Goal: Register for event/course

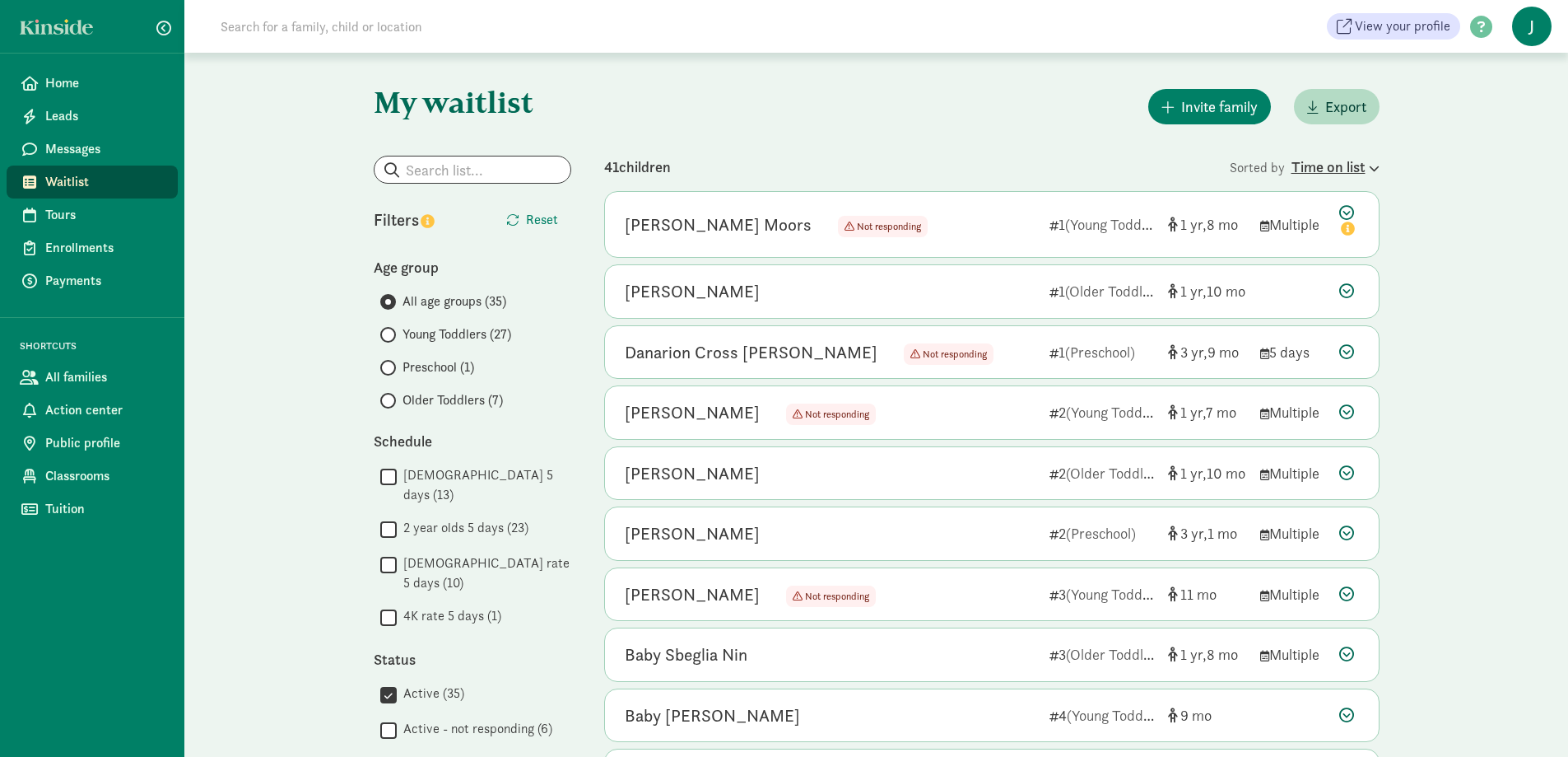
click at [1336, 161] on div "Time on list" at bounding box center [1336, 167] width 88 height 23
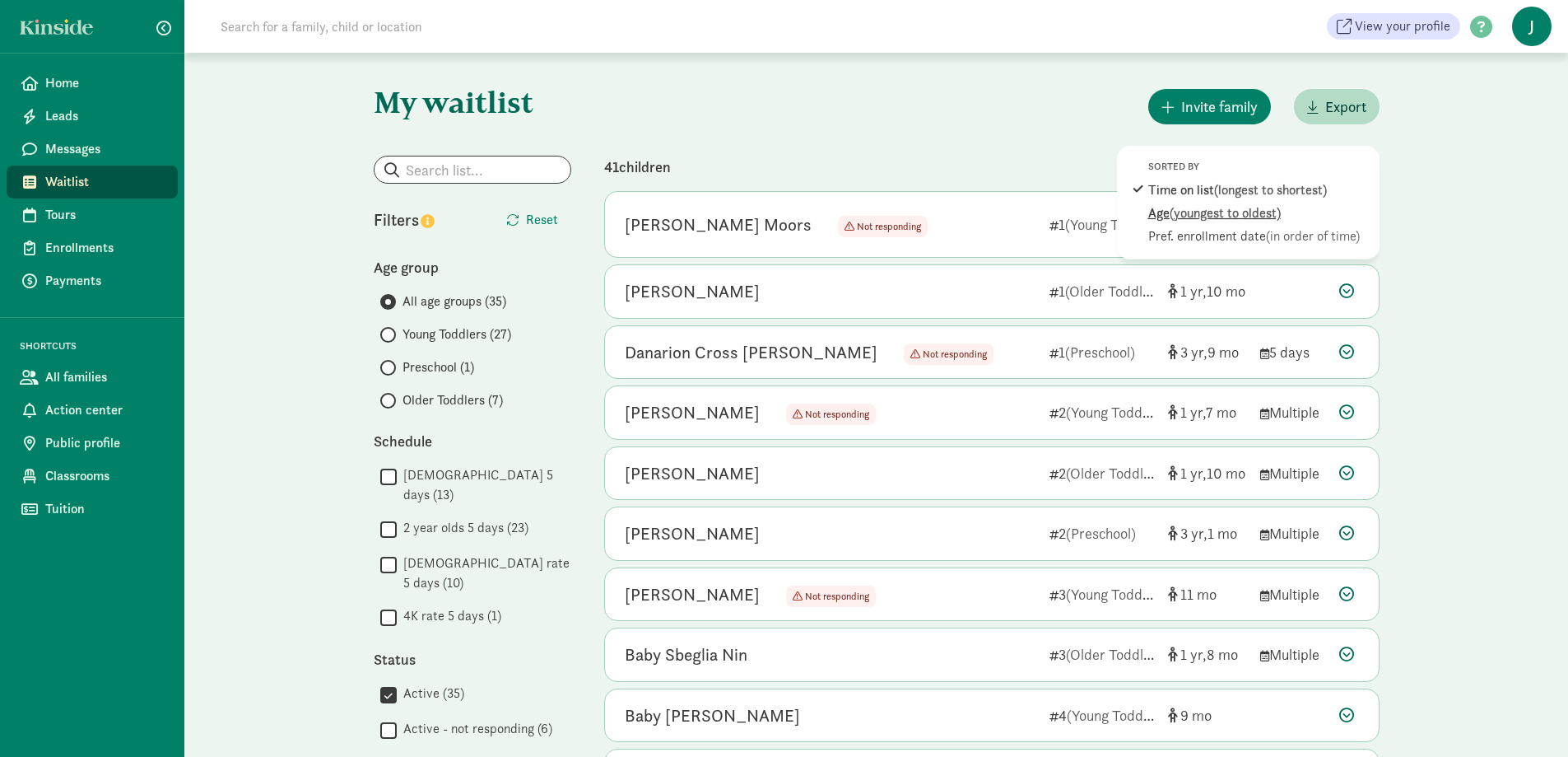
click at [1209, 213] on span "(youngest to oldest)" at bounding box center [1225, 213] width 111 height 18
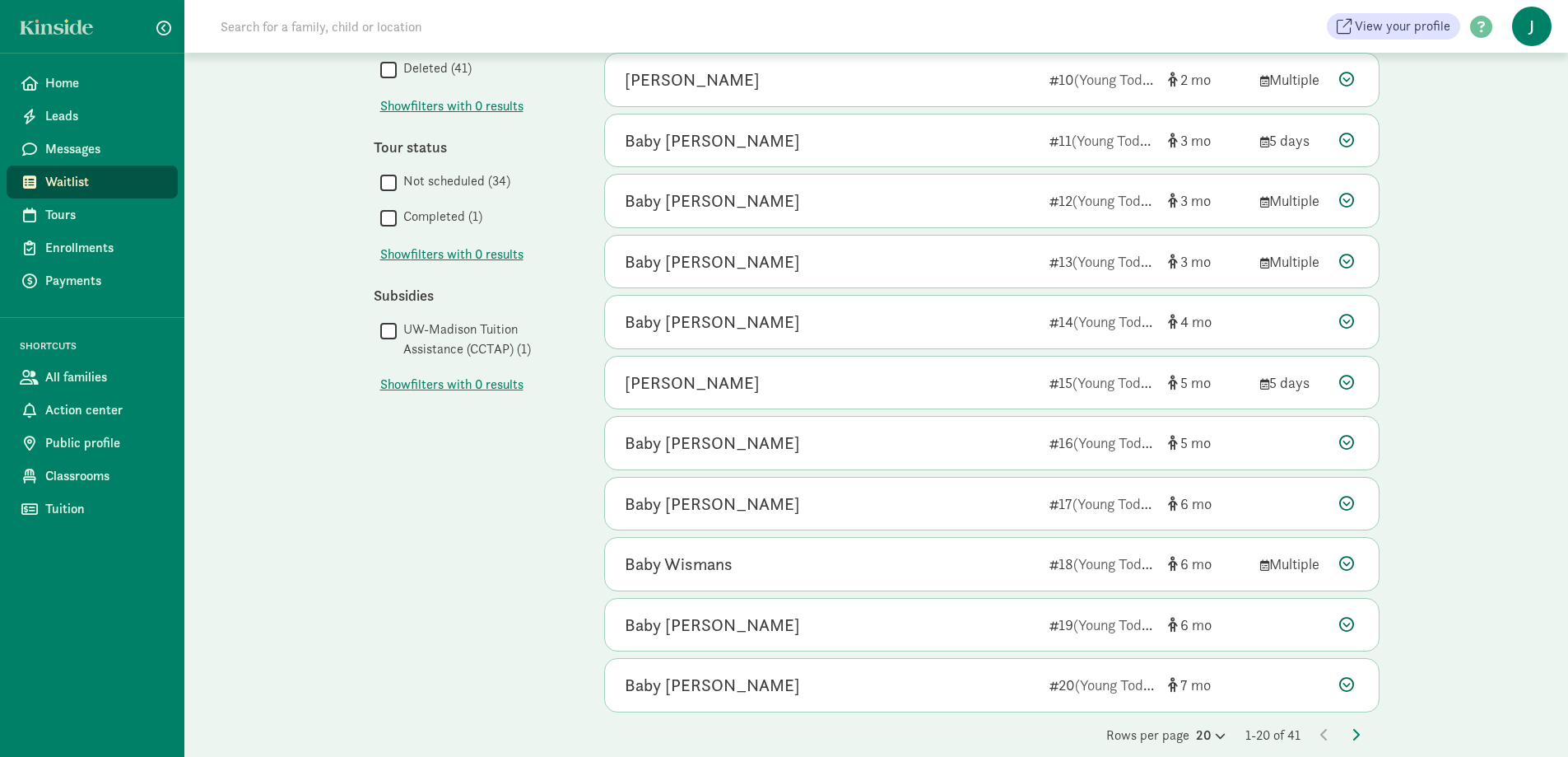
scroll to position [716, 0]
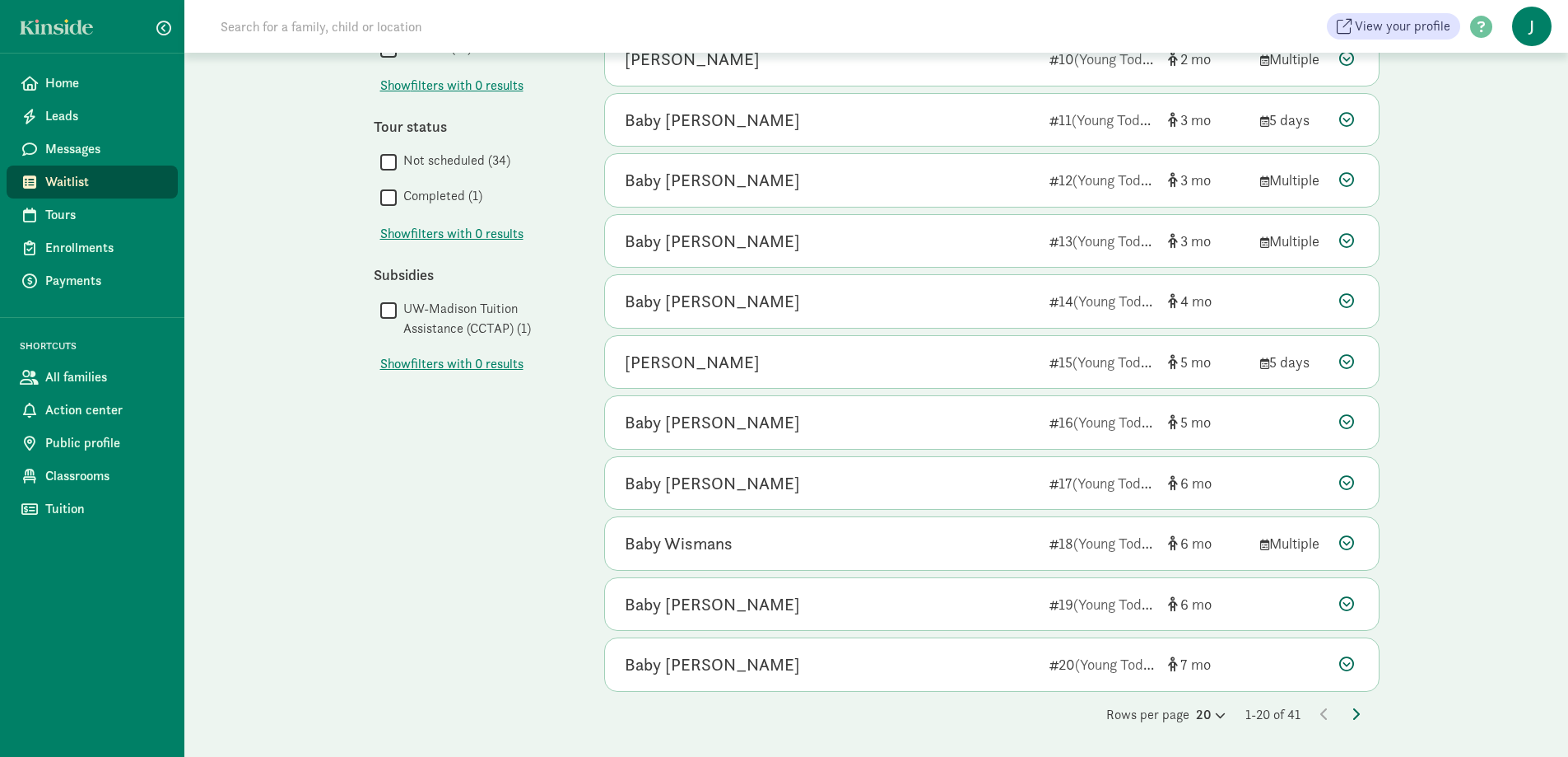
click at [1358, 716] on icon at bounding box center [1356, 713] width 8 height 13
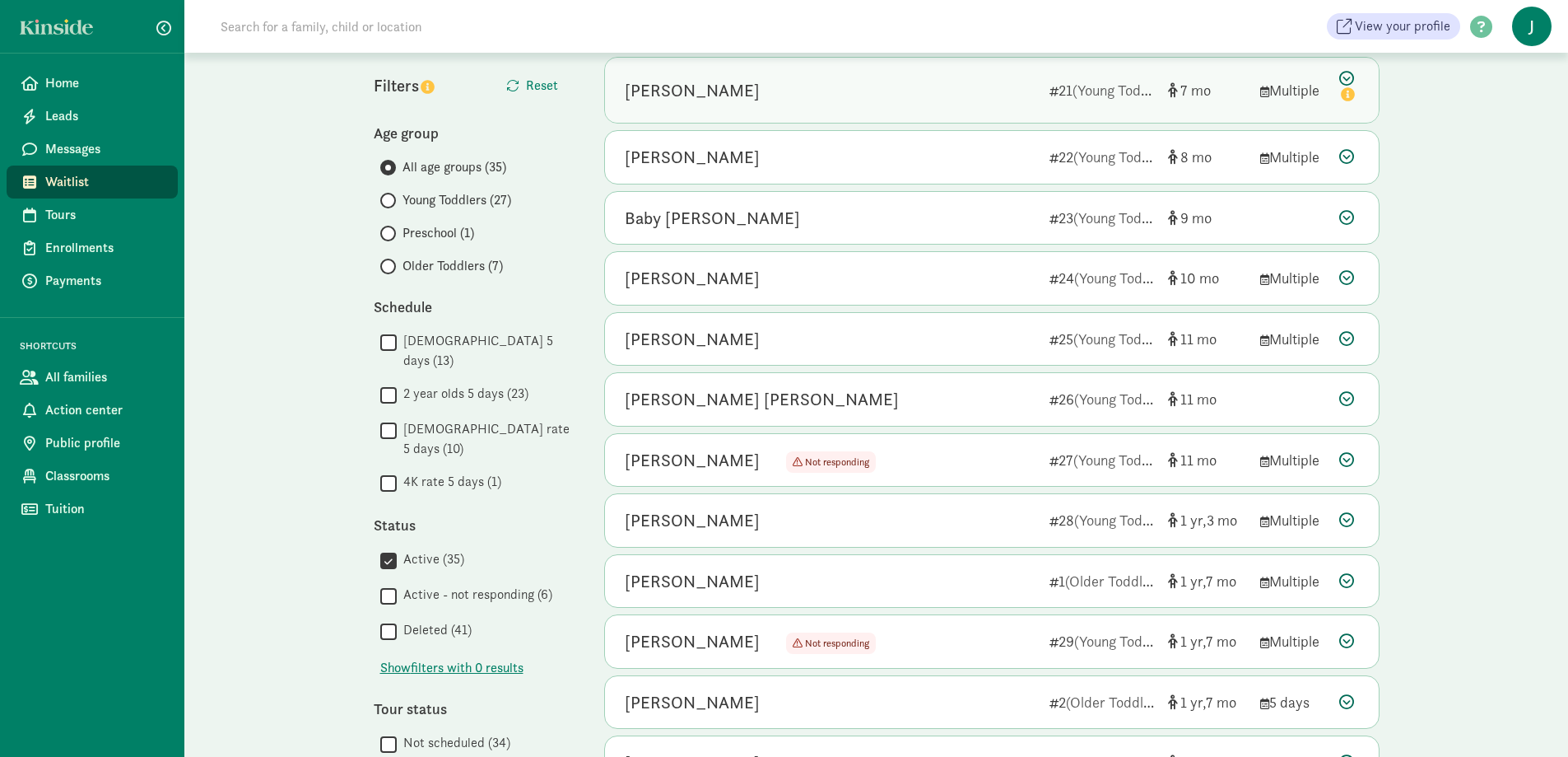
scroll to position [82, 0]
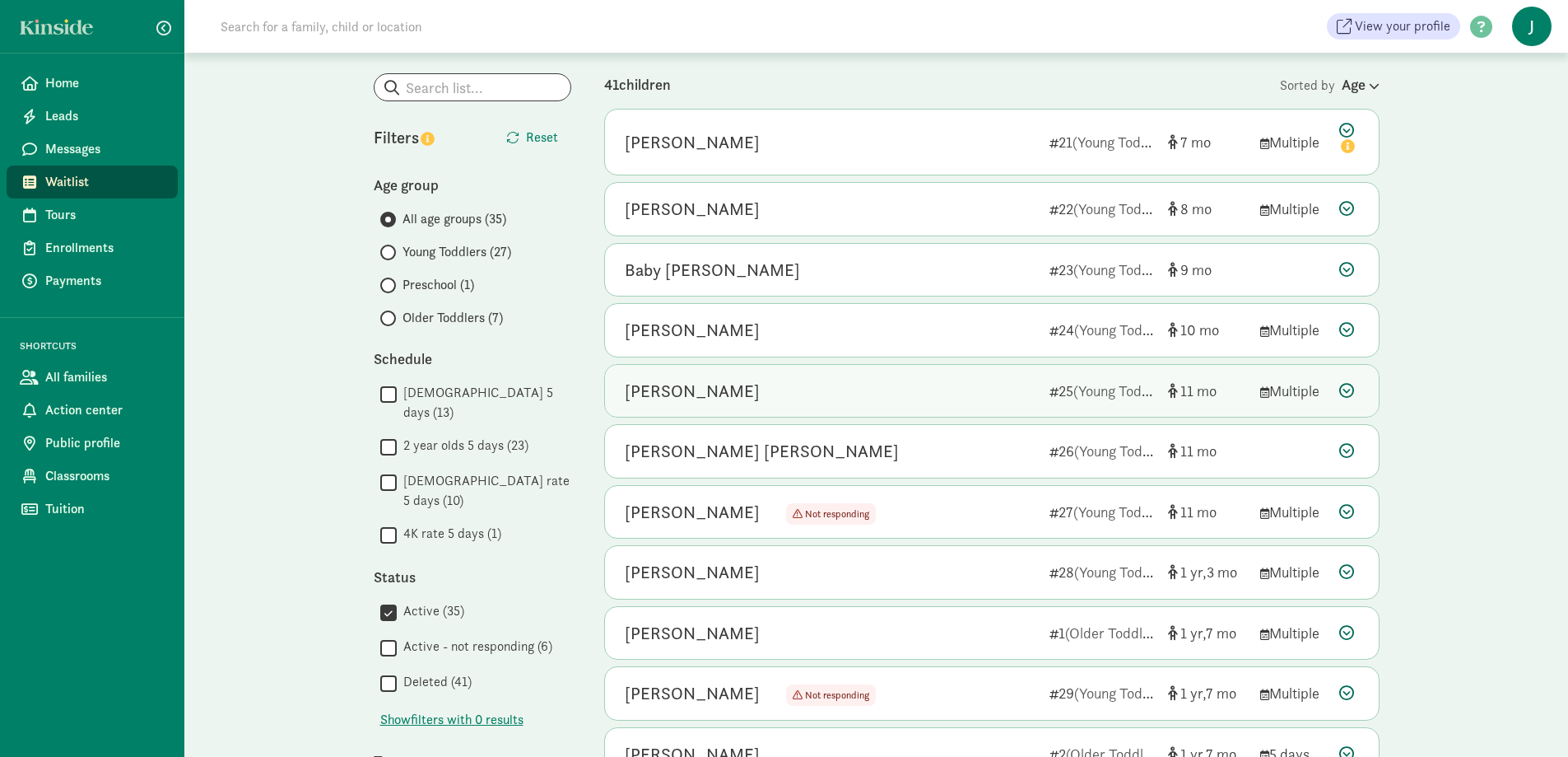
click at [1348, 387] on icon at bounding box center [1346, 389] width 15 height 15
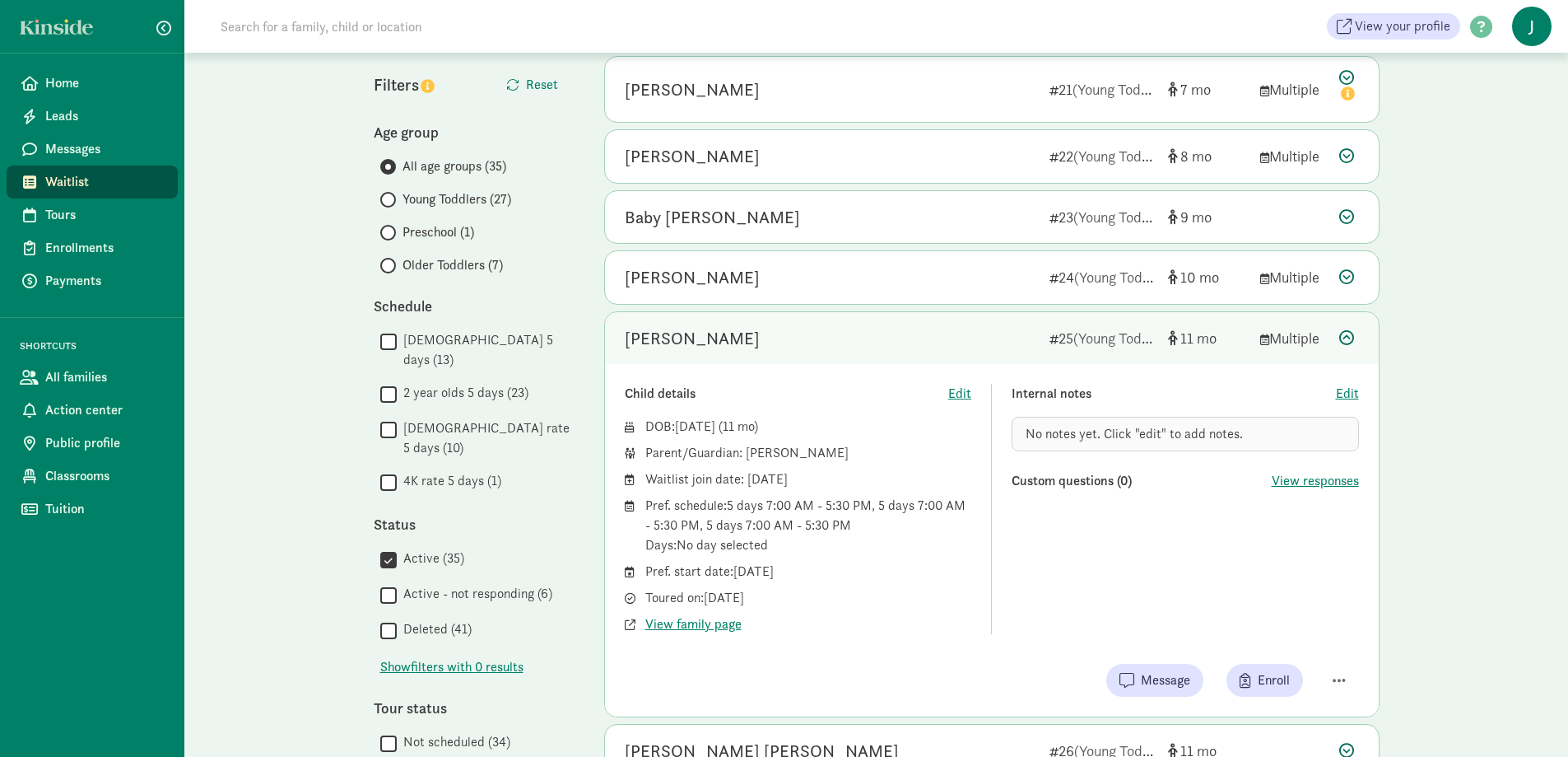
scroll to position [247, 0]
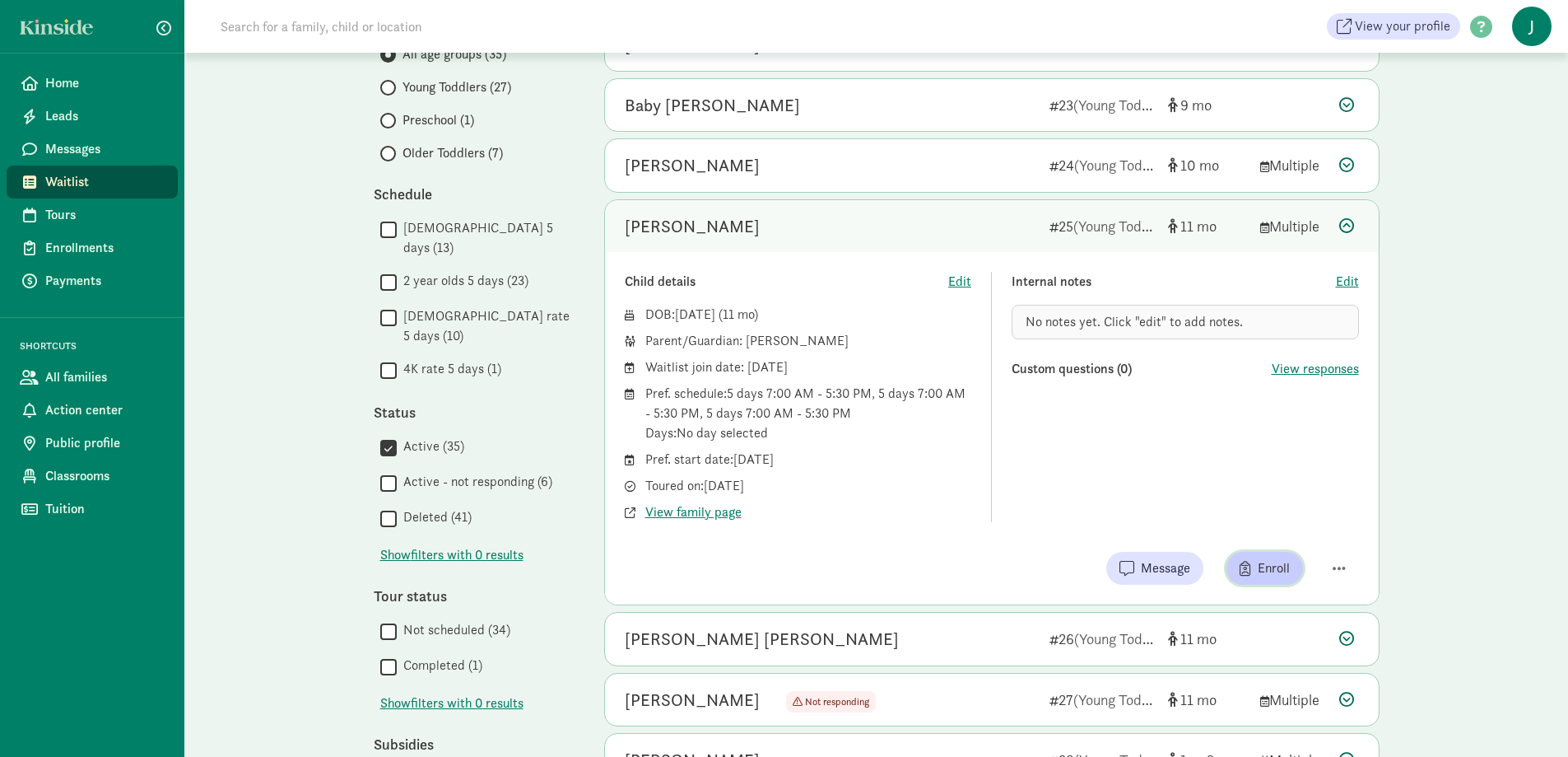
click at [1285, 569] on span "Enroll" at bounding box center [1274, 568] width 32 height 20
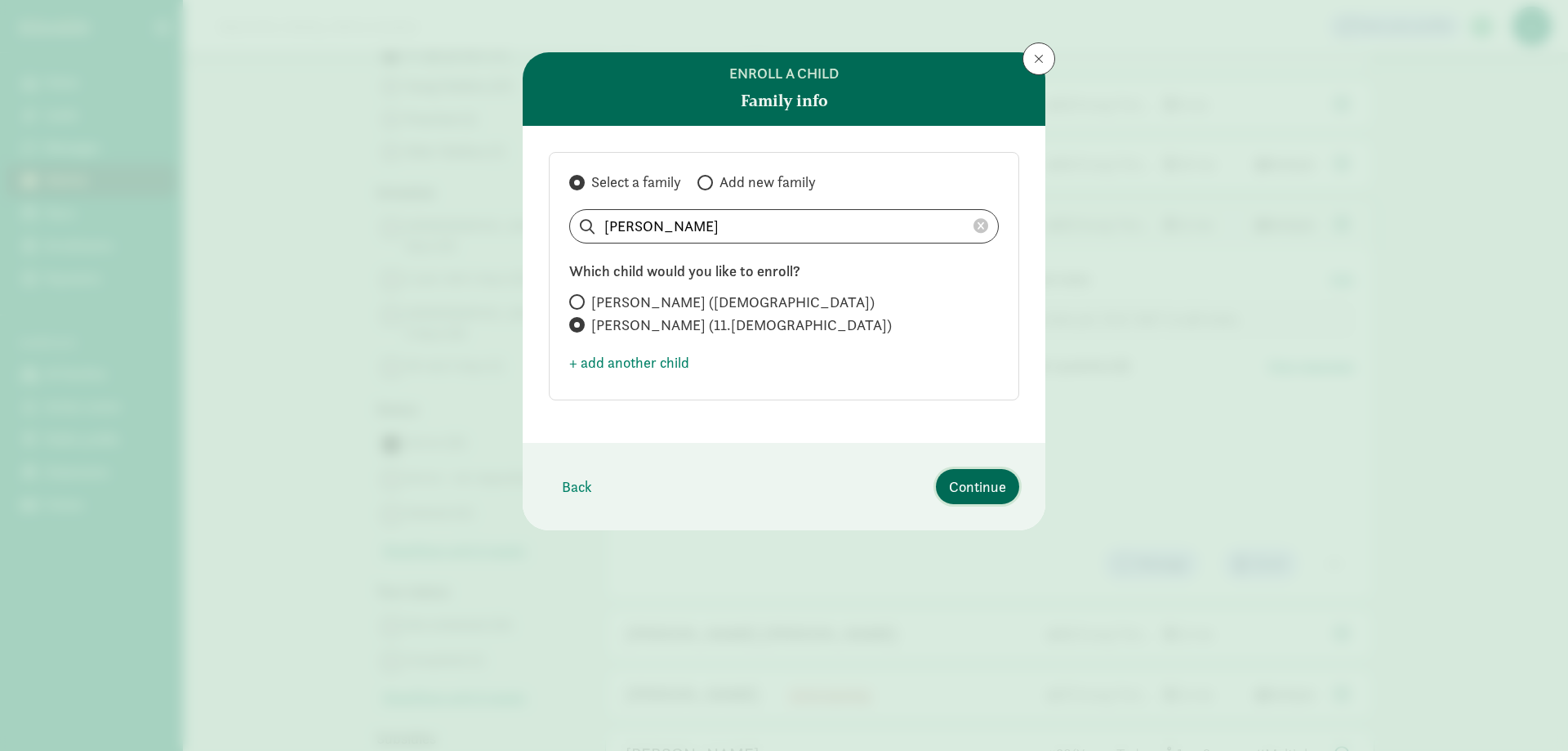
click at [980, 483] on span "Continue" at bounding box center [978, 486] width 57 height 22
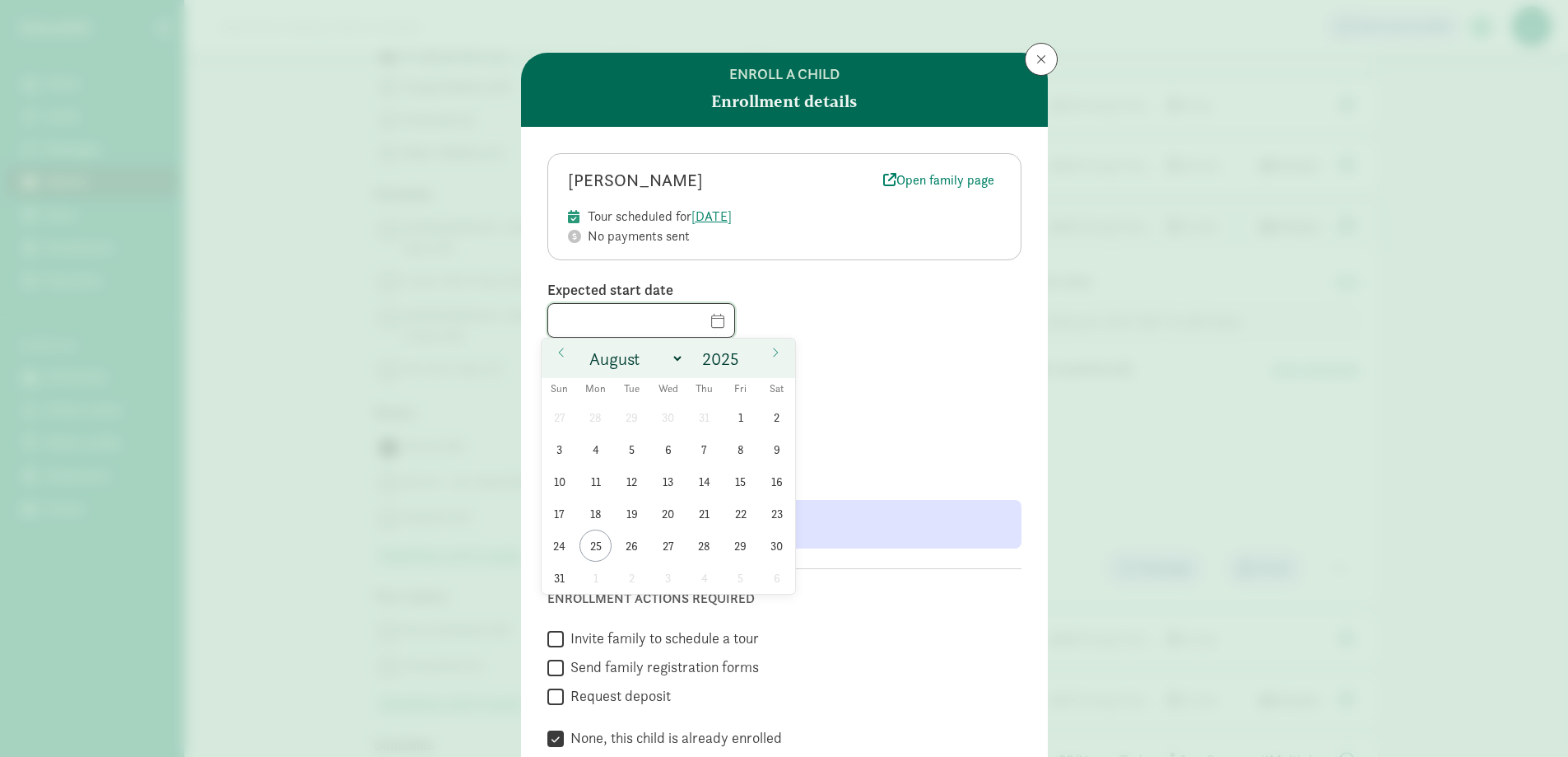
click at [692, 323] on input "text" at bounding box center [641, 321] width 186 height 33
click at [594, 551] on span "25" at bounding box center [595, 545] width 32 height 32
type input "[DATE]"
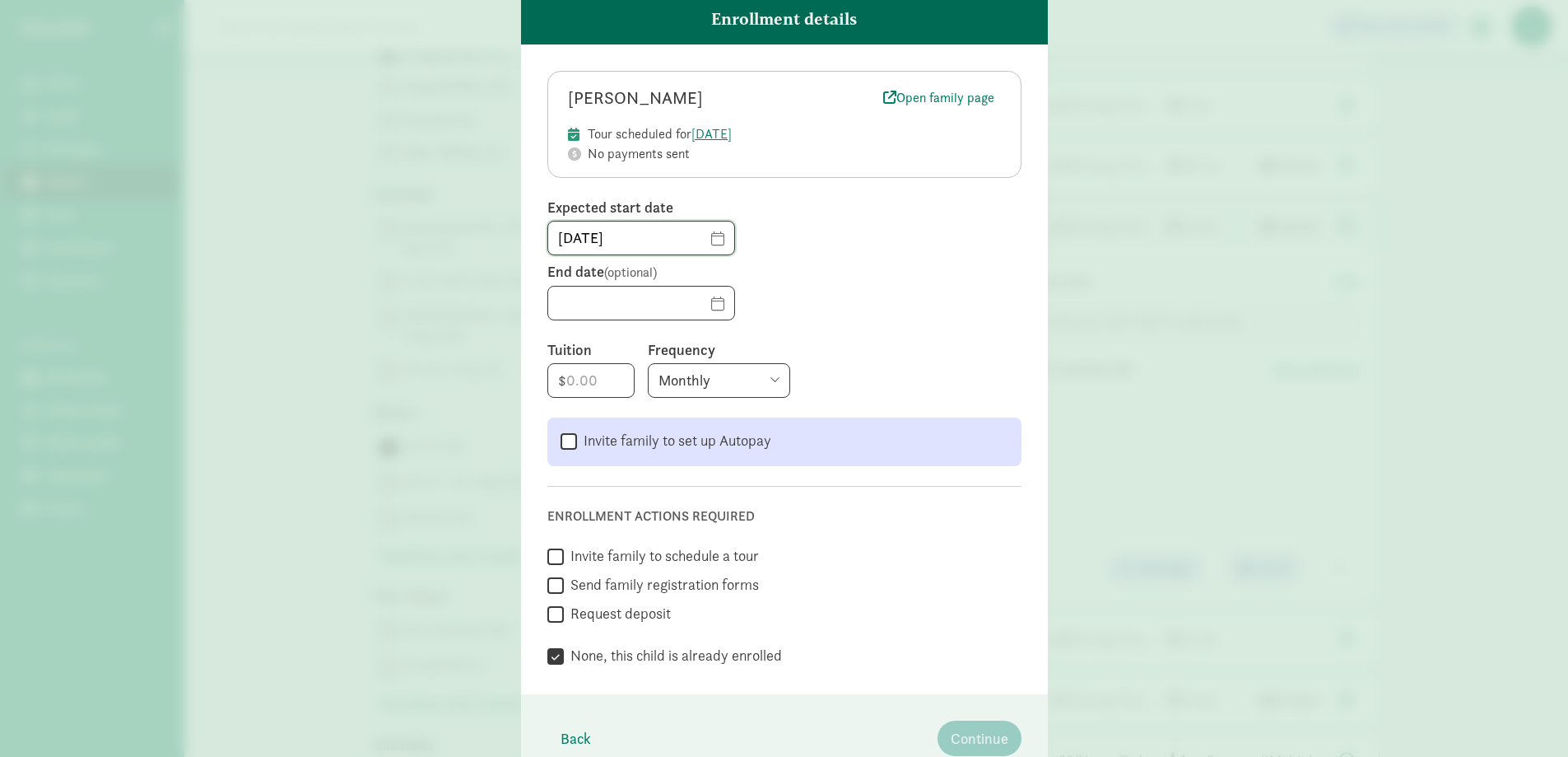
scroll to position [161, 0]
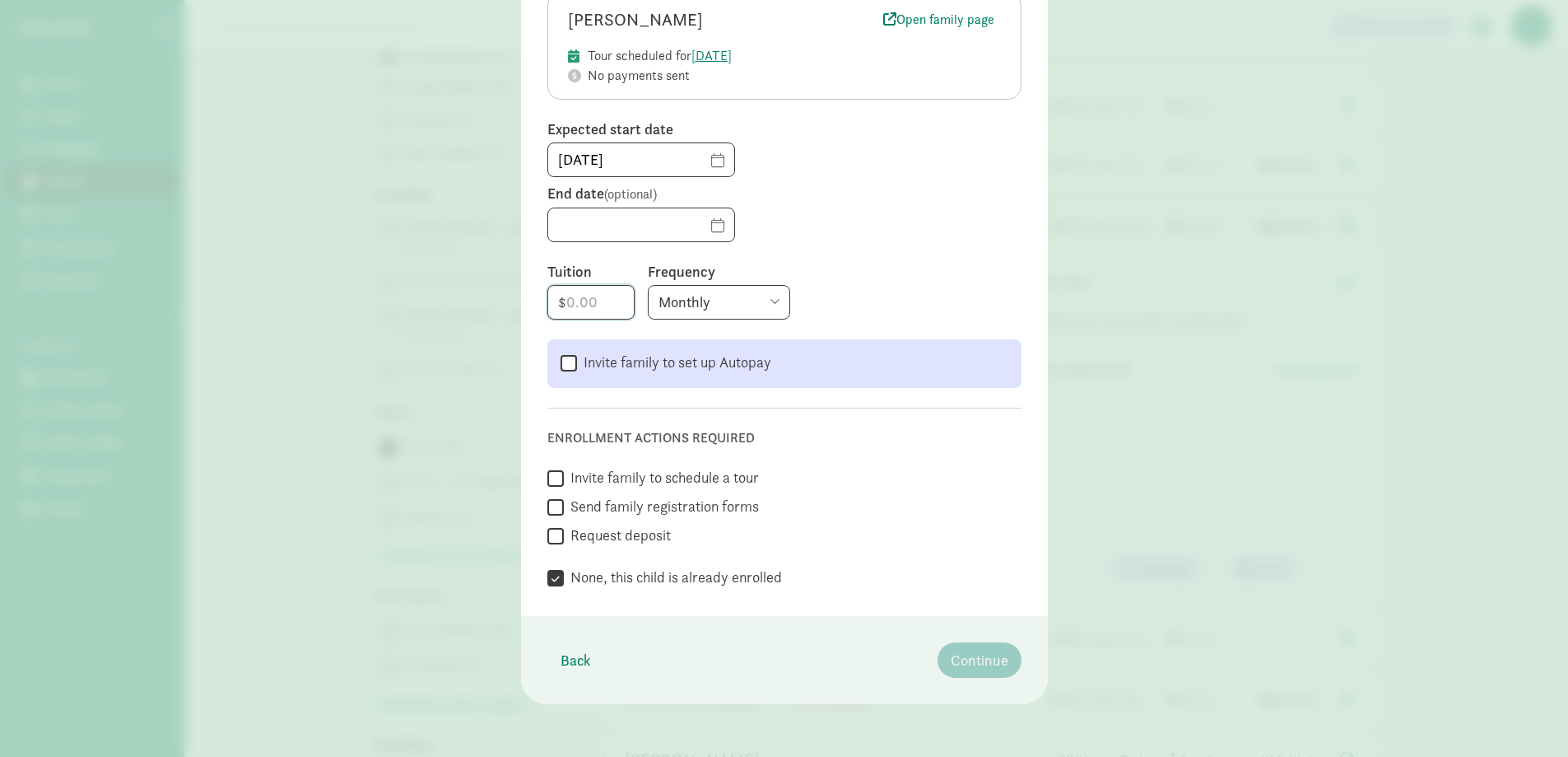
click at [587, 307] on input "number" at bounding box center [590, 302] width 85 height 33
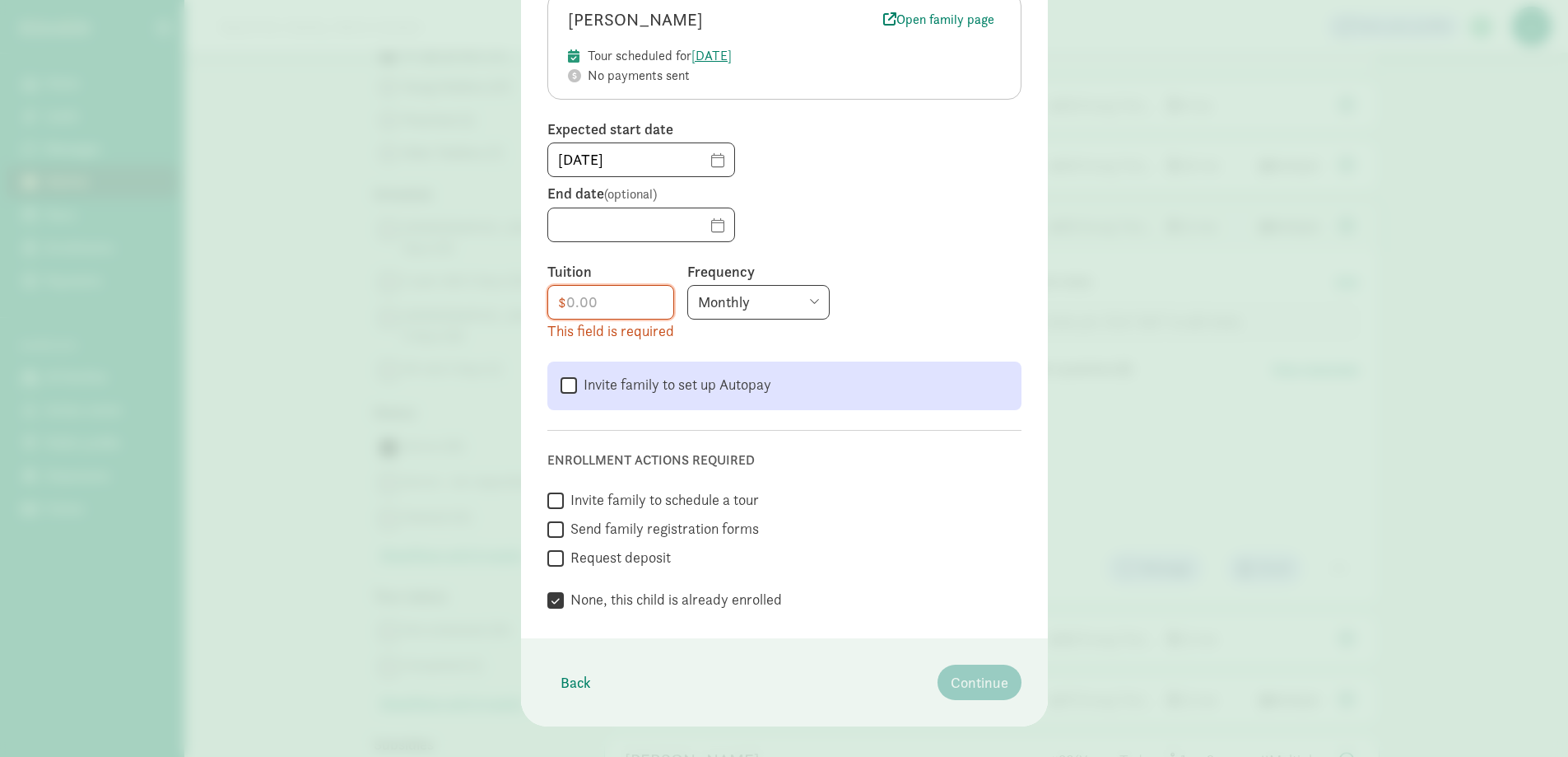
click at [696, 312] on select "Monthly Weekly Every two weeks Annually" at bounding box center [758, 302] width 142 height 34
select select "biweekly"
click at [687, 285] on select "Monthly Weekly Every two weeks Annually" at bounding box center [758, 302] width 142 height 34
click at [762, 598] on label "None, this child is already enrolled" at bounding box center [673, 599] width 218 height 20
click at [564, 598] on input "None, this child is already enrolled" at bounding box center [555, 600] width 17 height 23
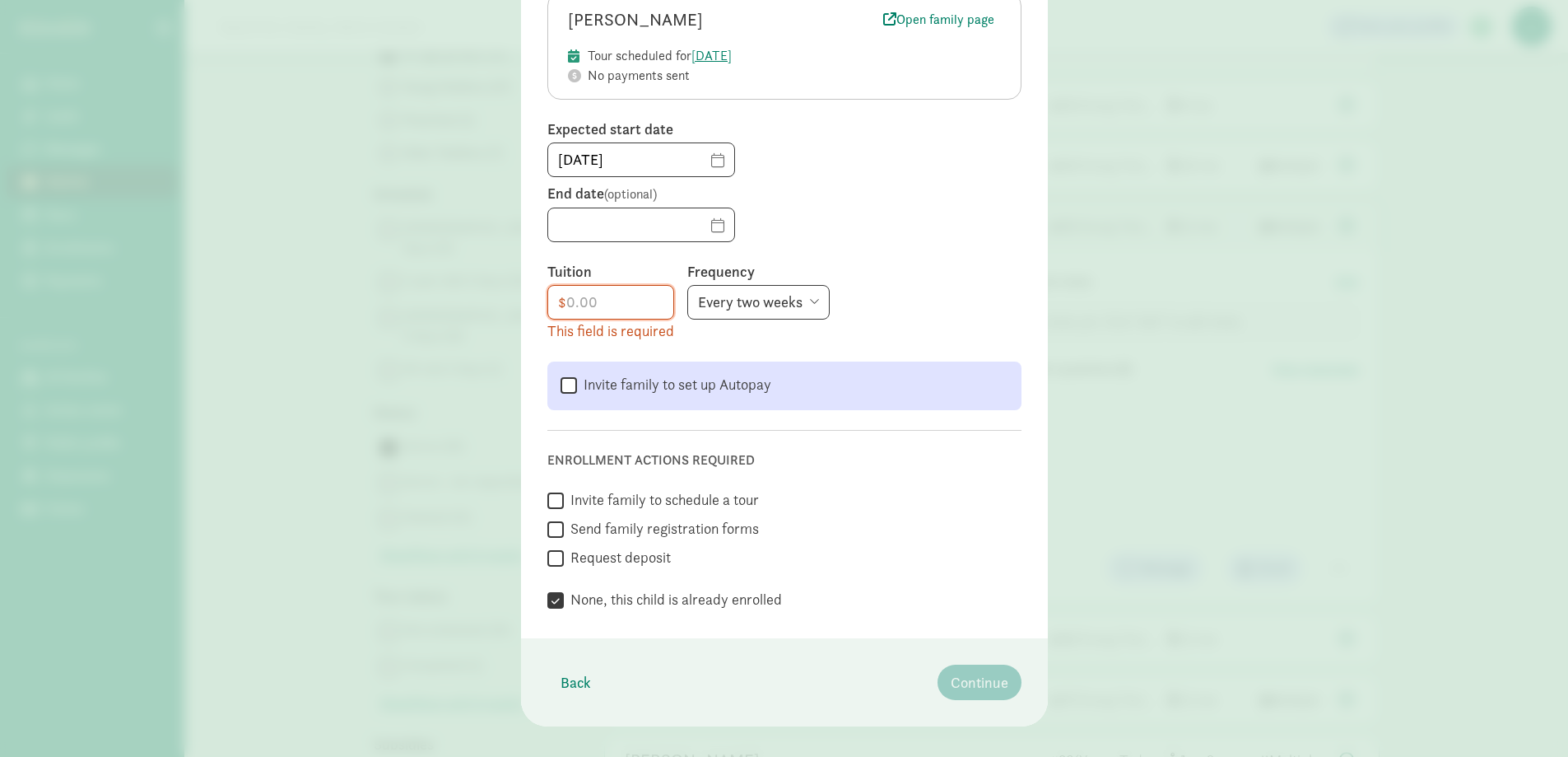
checkbox input "false"
click at [587, 306] on input "number" at bounding box center [611, 302] width 126 height 33
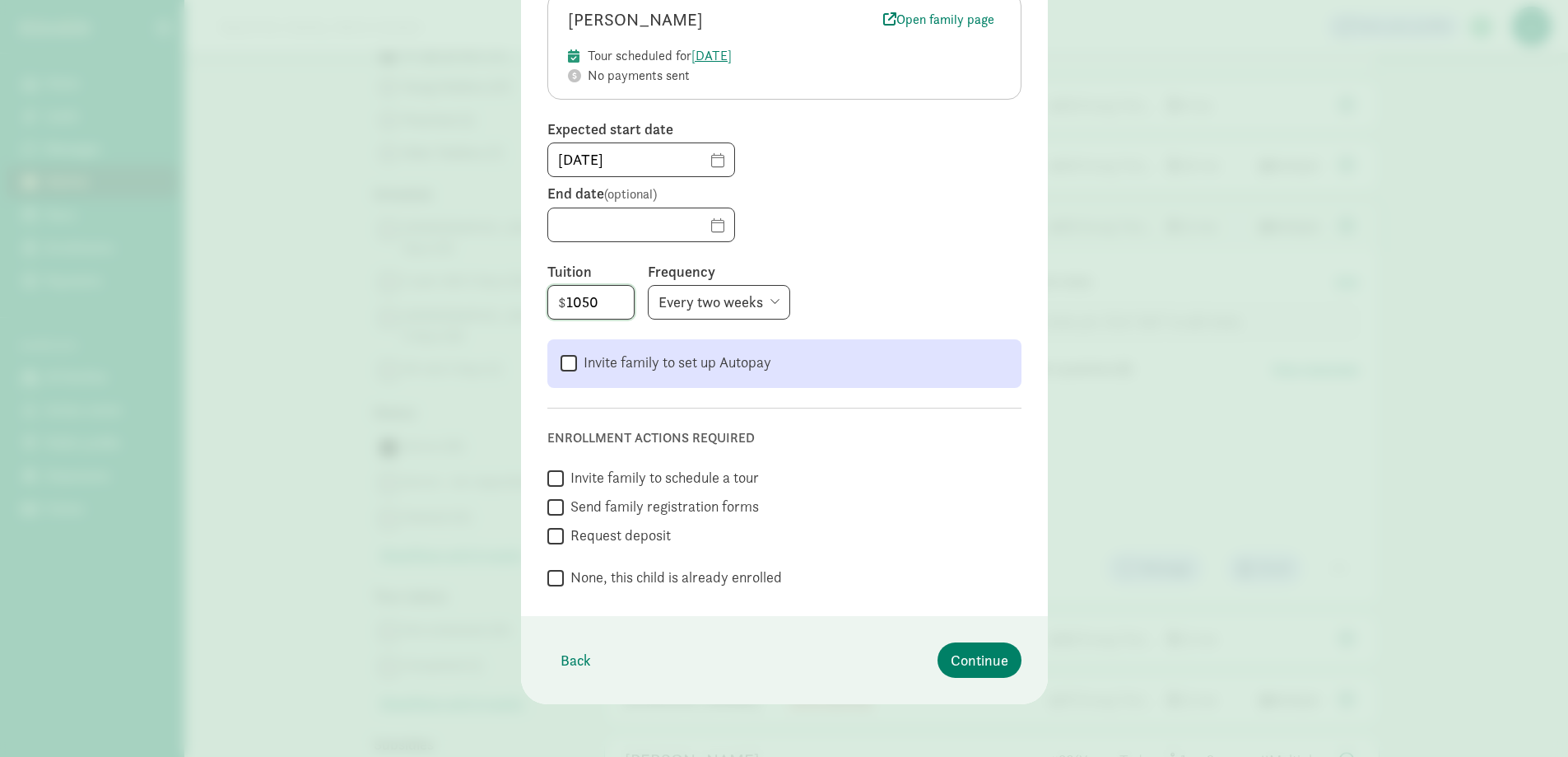
type input "1050"
click at [870, 411] on div "Enrollment actions required  Invite family to schedule a tour  Send family re…" at bounding box center [784, 499] width 475 height 182
click at [564, 585] on label "None, this child is already enrolled" at bounding box center [673, 577] width 218 height 20
click at [558, 585] on input "None, this child is already enrolled" at bounding box center [555, 578] width 17 height 23
checkbox input "true"
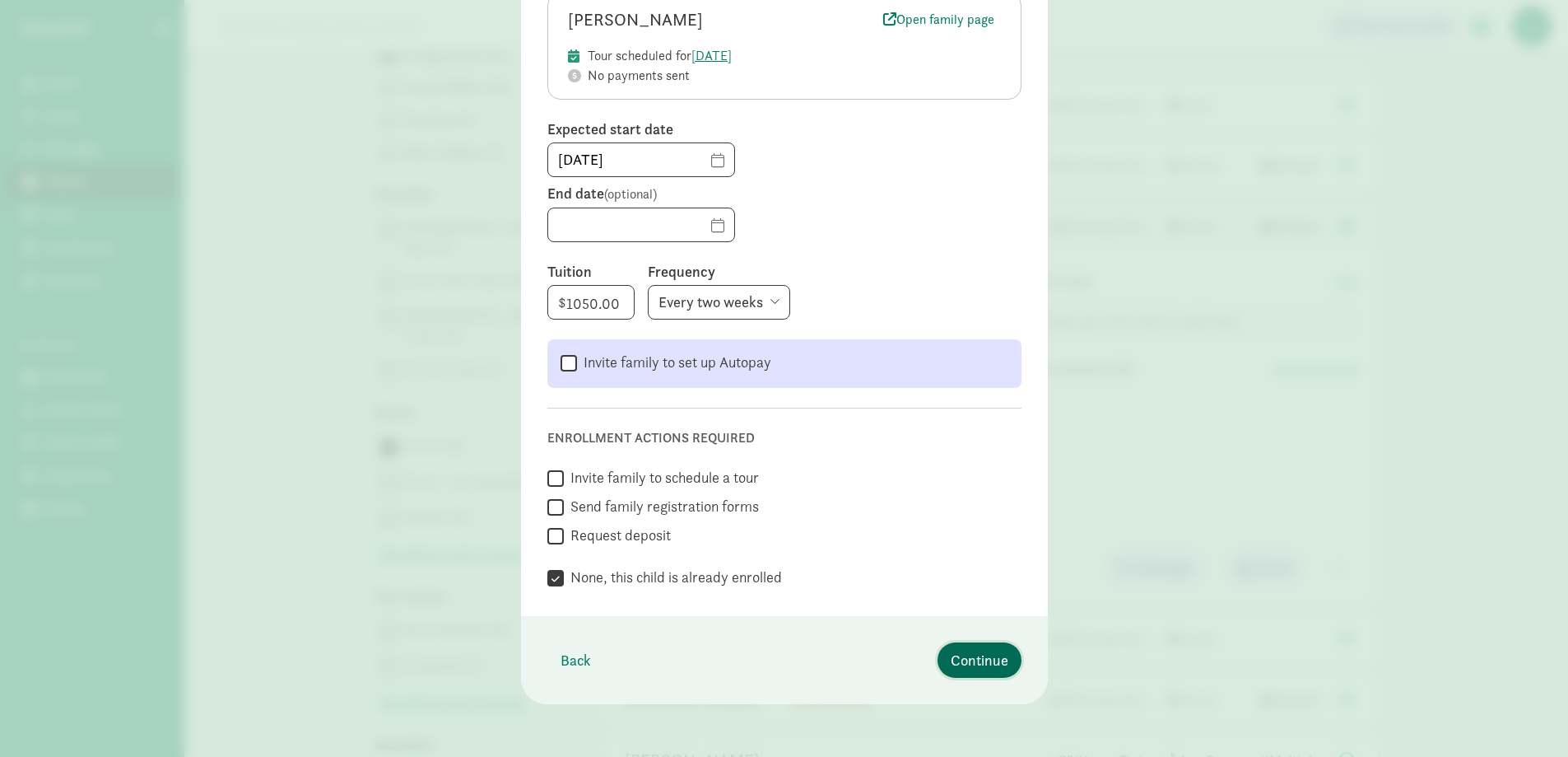
click at [981, 665] on span "Continue" at bounding box center [980, 660] width 58 height 23
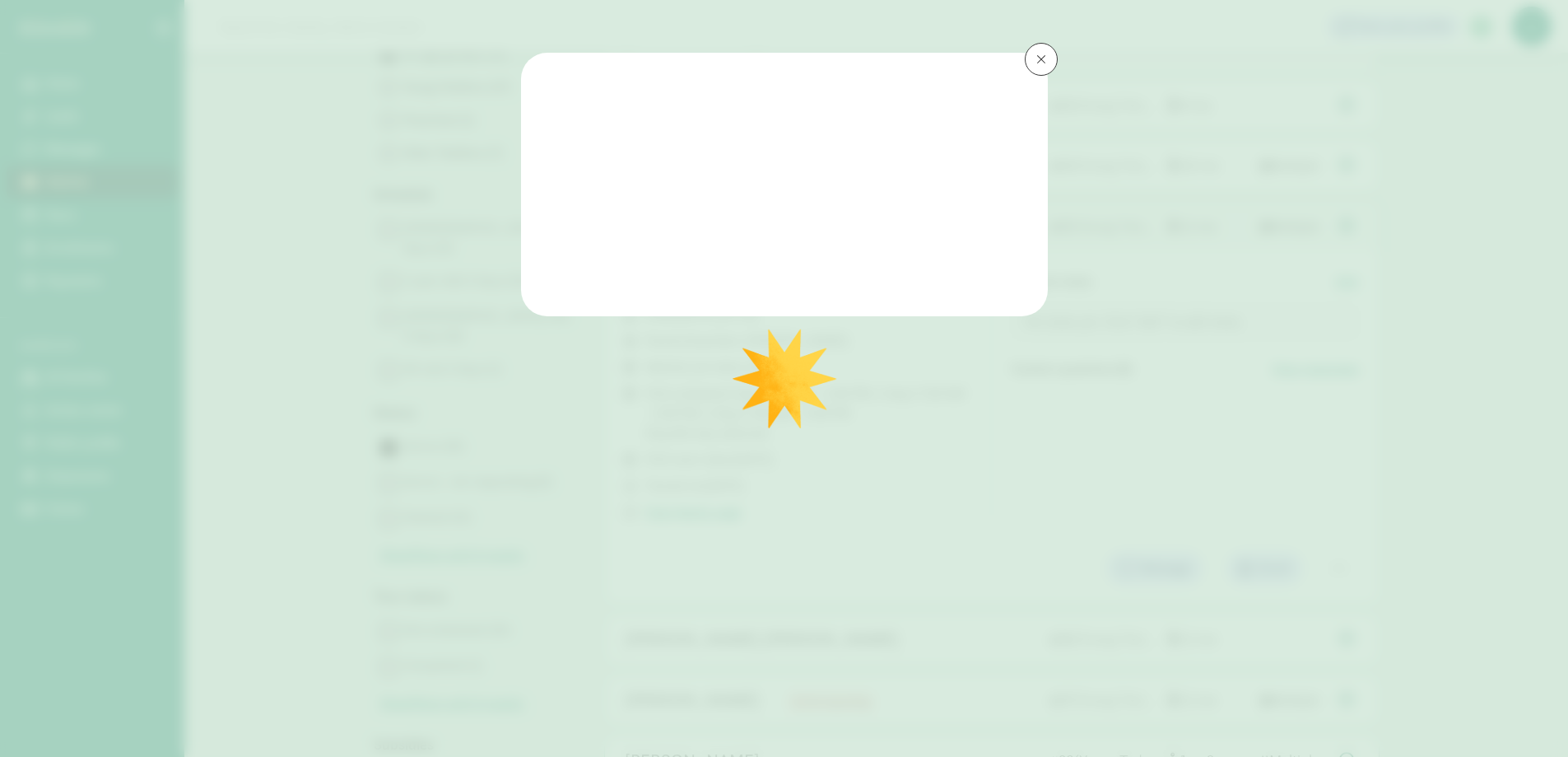
scroll to position [0, 0]
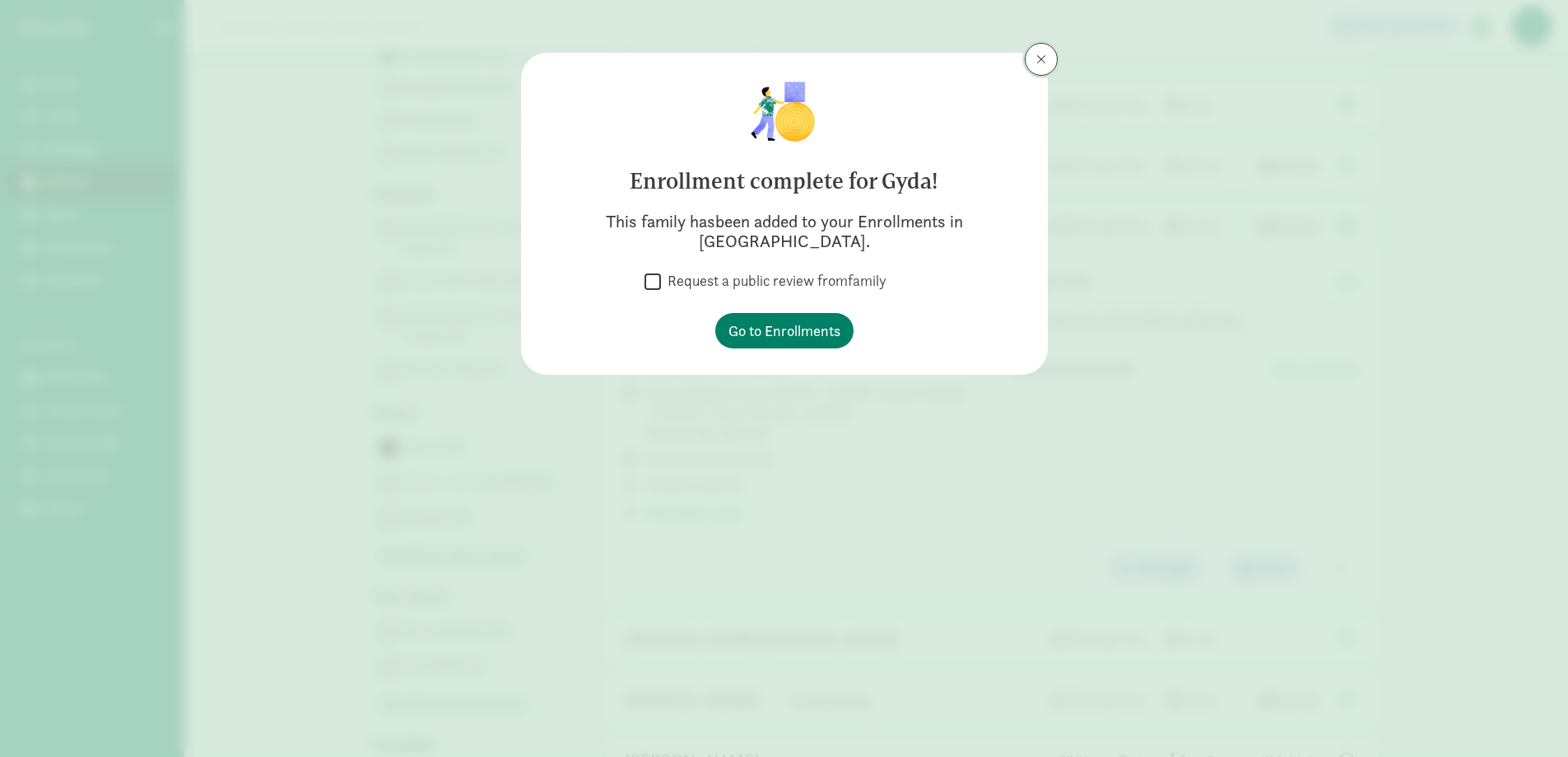
click at [1032, 67] on button at bounding box center [1041, 60] width 33 height 33
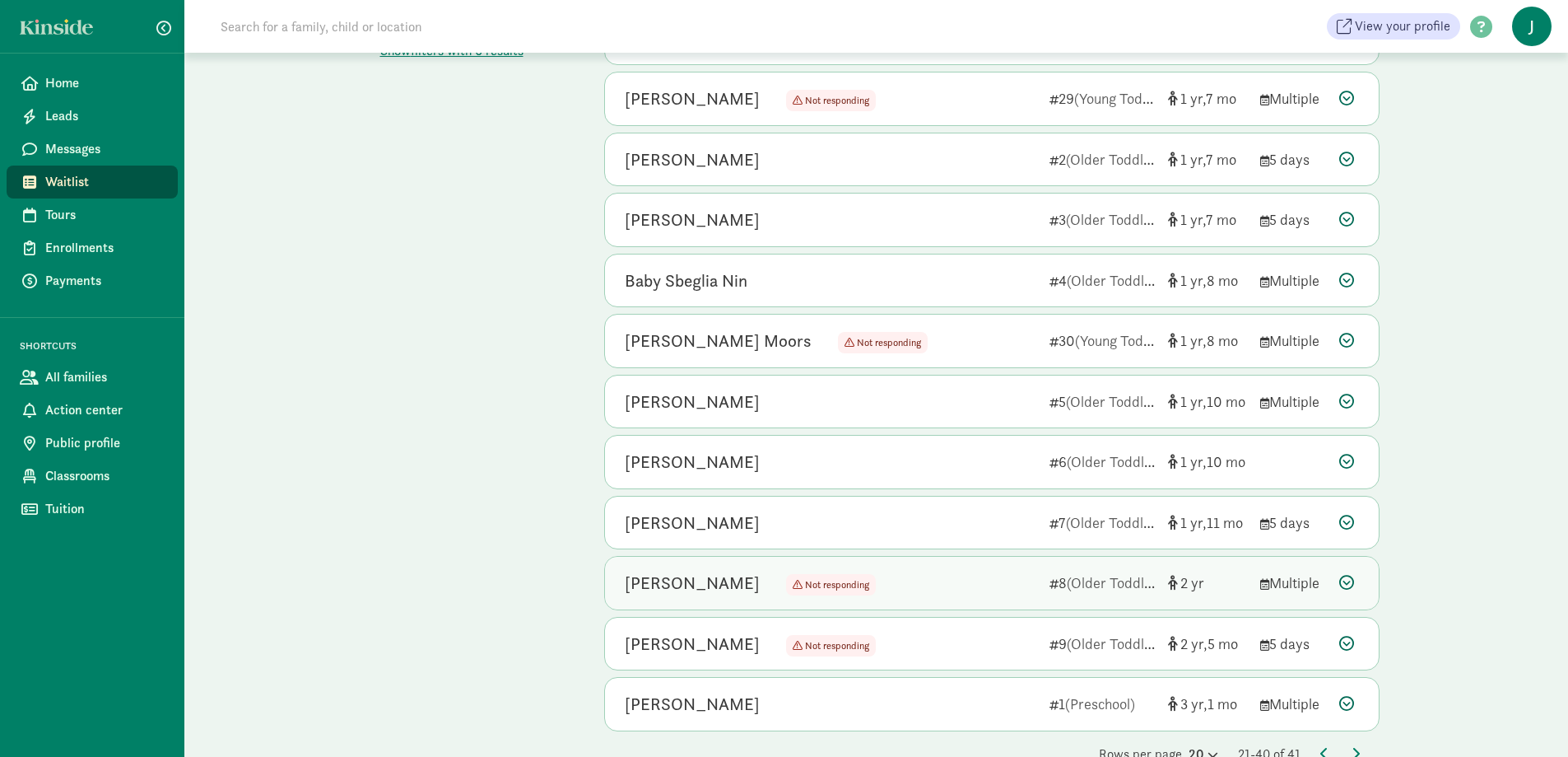
scroll to position [1069, 0]
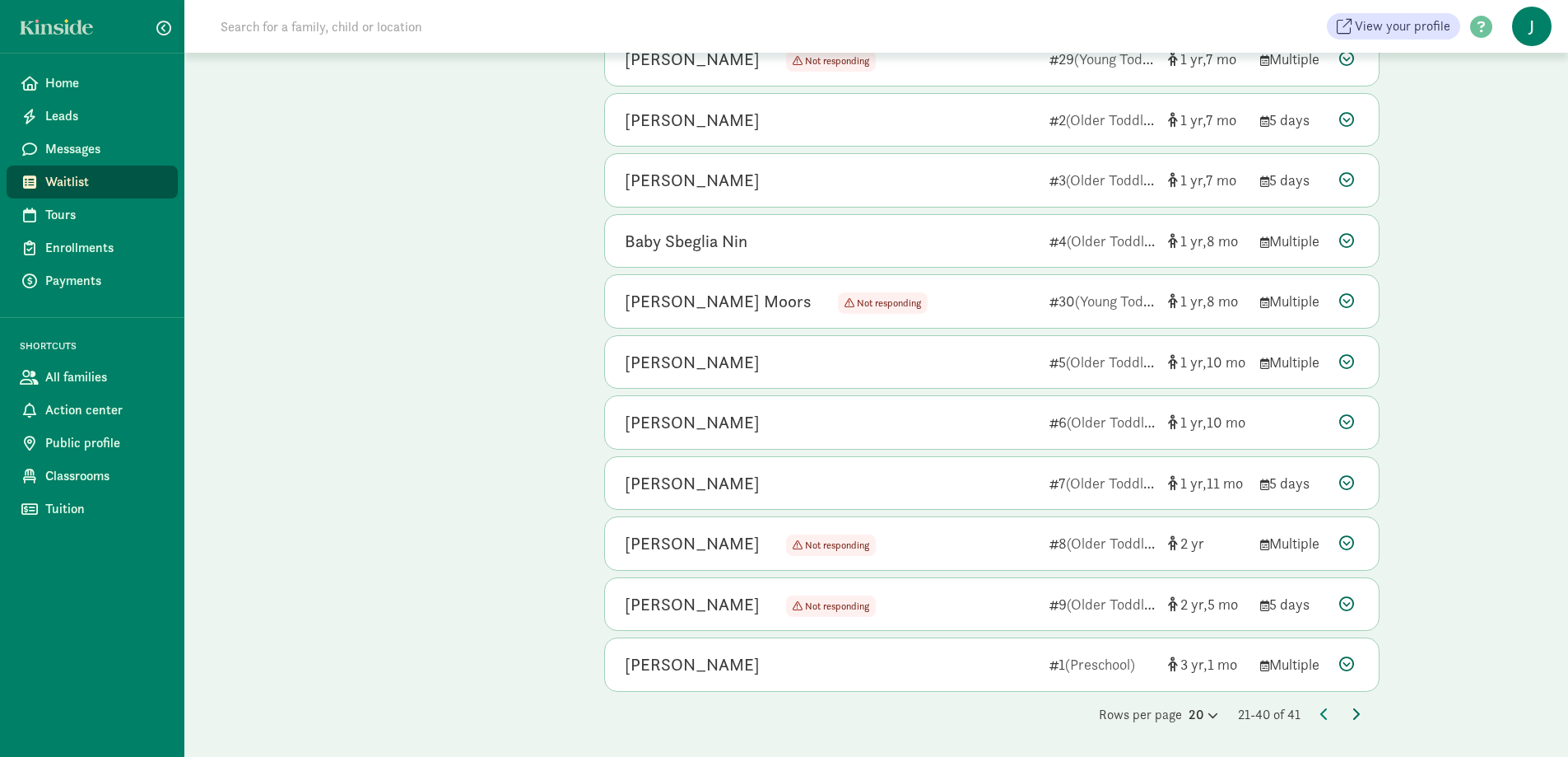
click at [1358, 711] on icon at bounding box center [1356, 713] width 8 height 13
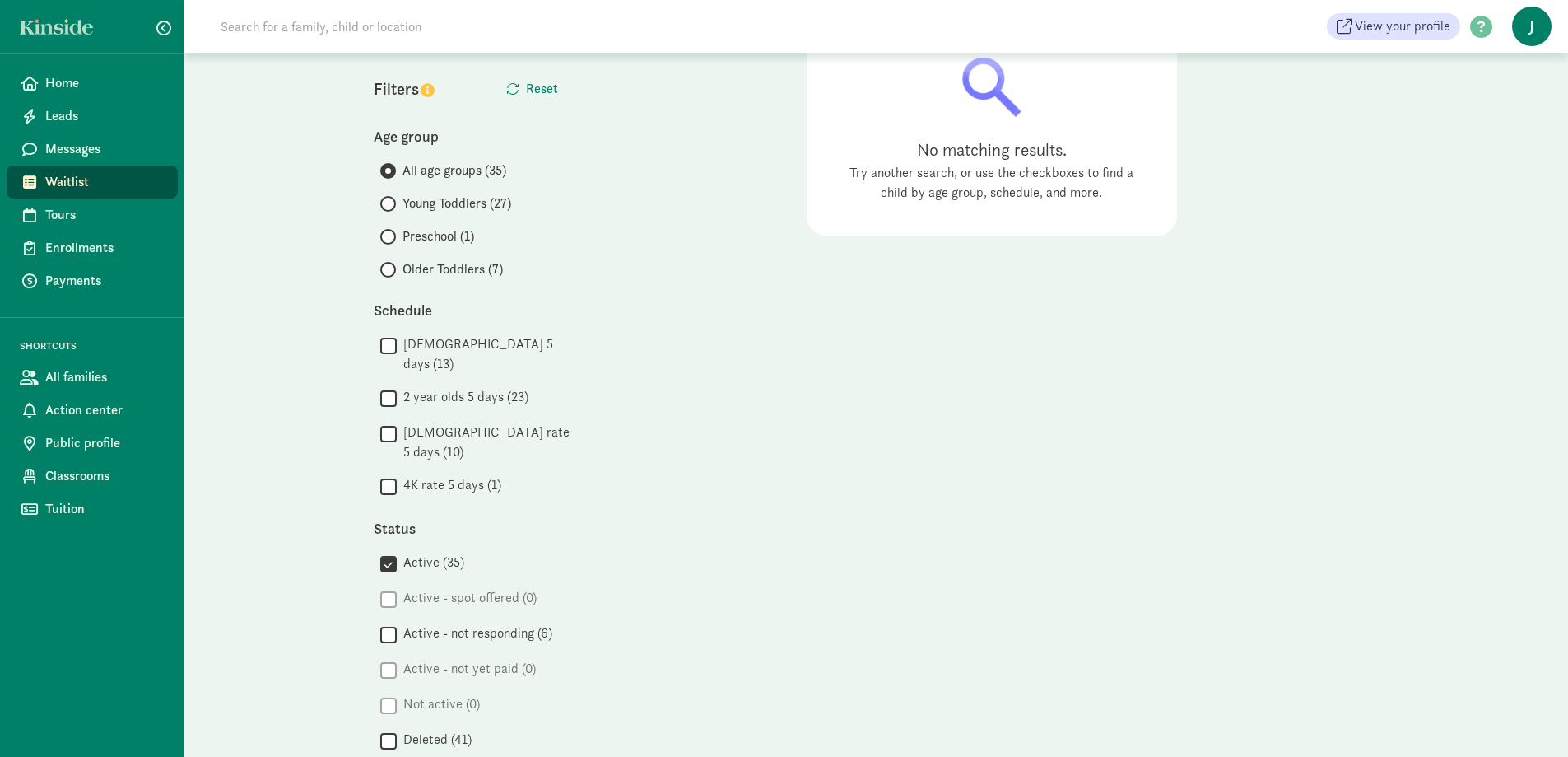
scroll to position [95, 0]
